Goal: Find specific page/section: Find specific page/section

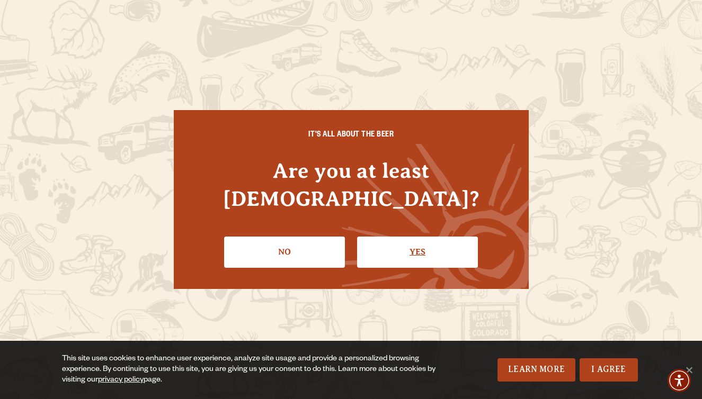
click at [405, 237] on link "Yes" at bounding box center [417, 252] width 121 height 31
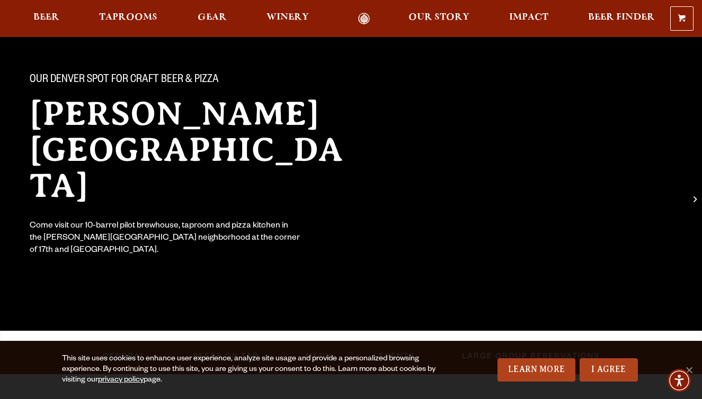
scroll to position [74, 0]
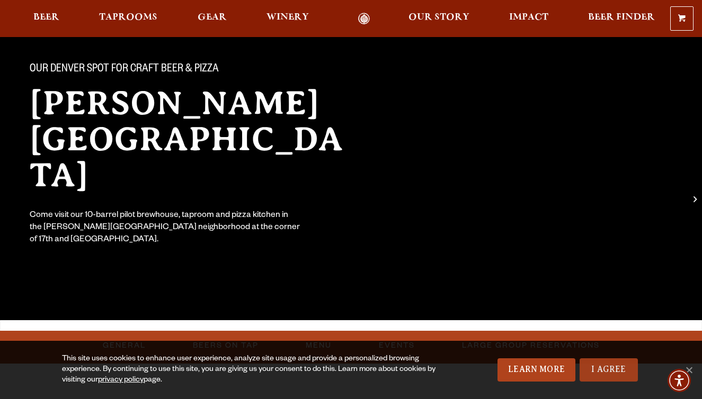
click at [618, 366] on link "I Agree" at bounding box center [609, 370] width 58 height 23
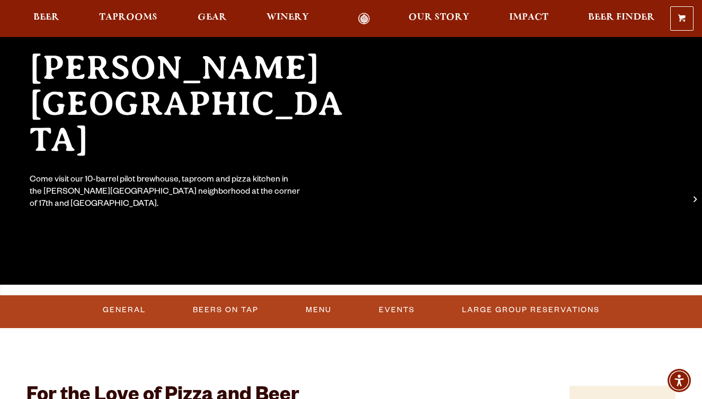
scroll to position [110, 0]
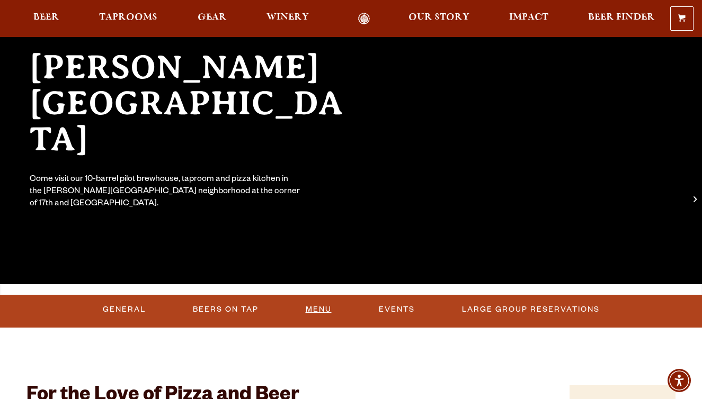
click at [321, 313] on link "Menu" at bounding box center [318, 310] width 34 height 24
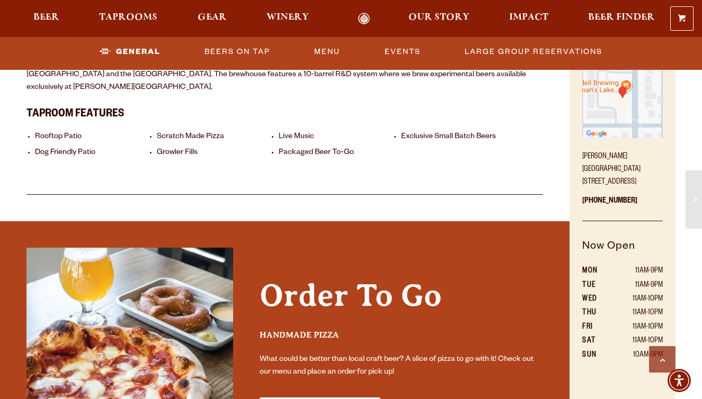
scroll to position [475, 0]
